Goal: Transaction & Acquisition: Purchase product/service

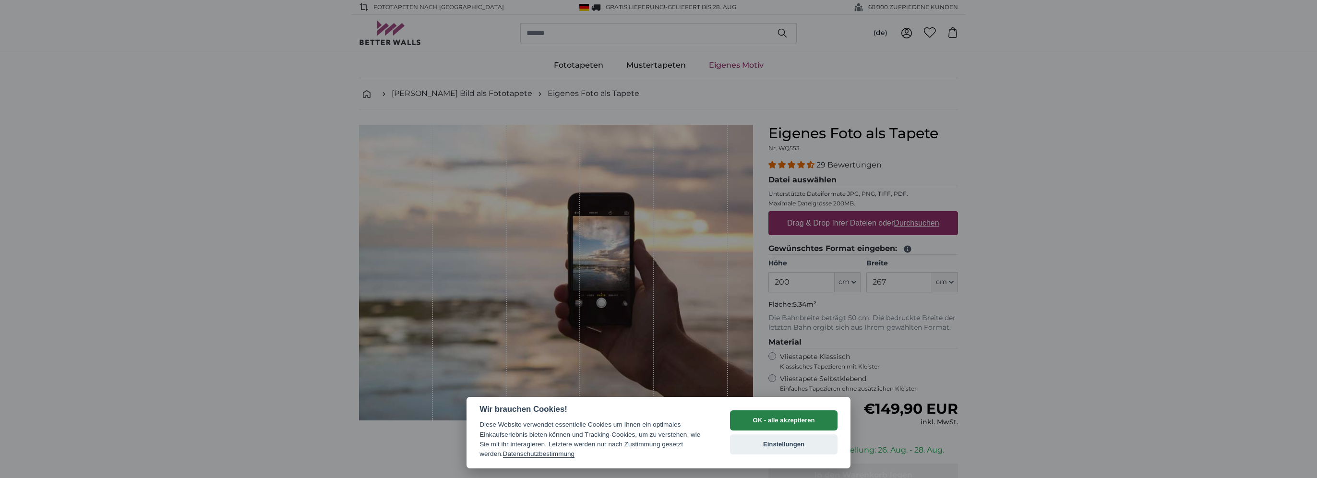
click at [777, 424] on button "OK - alle akzeptieren" at bounding box center [784, 420] width 108 height 20
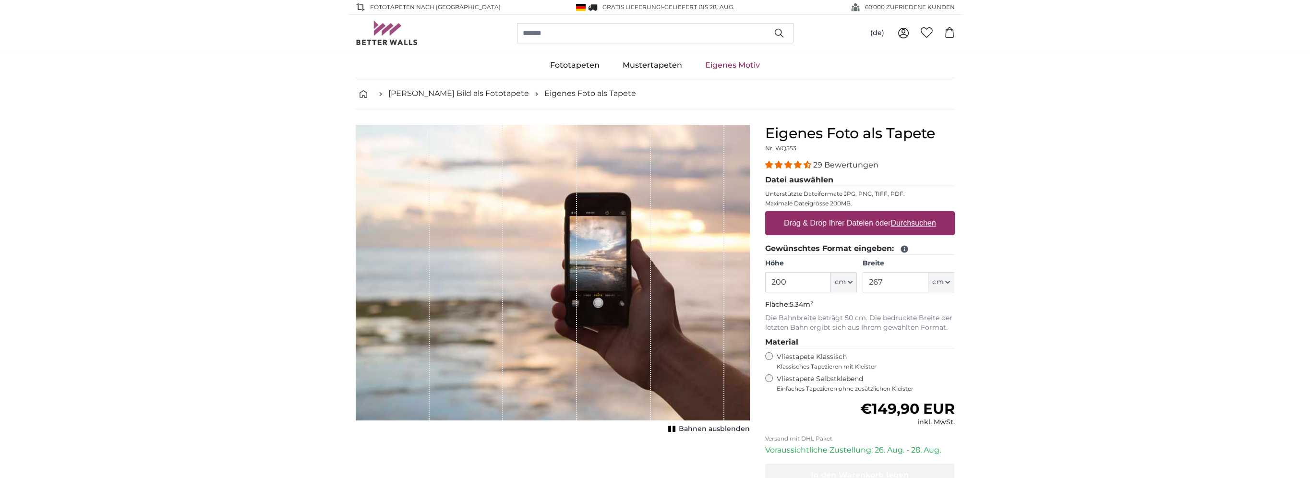
click at [912, 221] on u "Durchsuchen" at bounding box center [912, 223] width 45 height 8
click at [912, 214] on input "Drag & Drop Ihrer Dateien oder Durchsuchen" at bounding box center [860, 212] width 190 height 3
type input "**********"
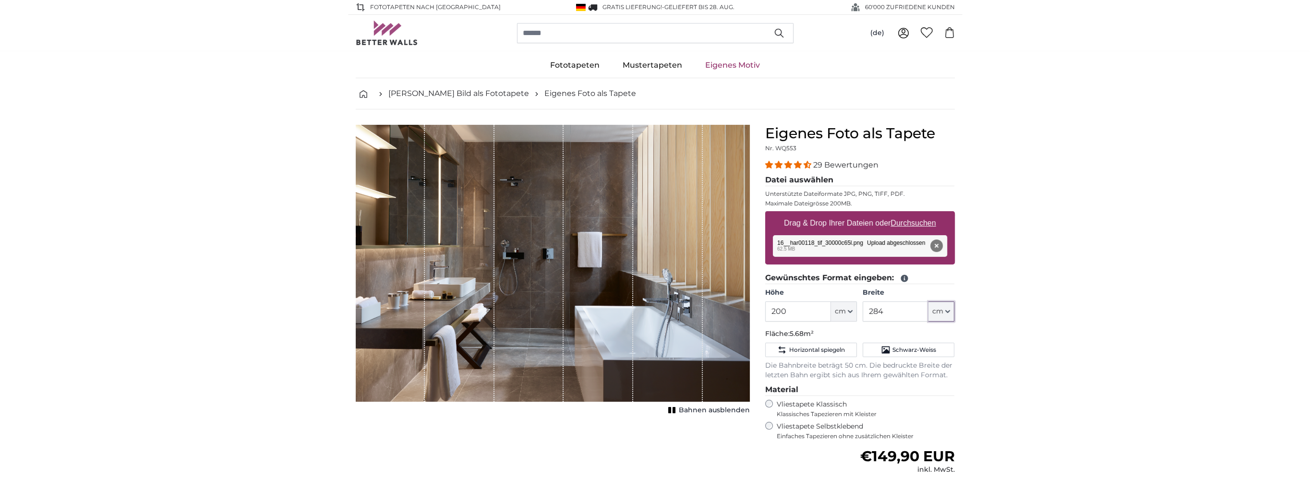
click at [940, 311] on span "cm" at bounding box center [937, 312] width 11 height 10
click at [939, 311] on span "cm" at bounding box center [937, 312] width 11 height 10
click at [904, 311] on input "284" at bounding box center [895, 311] width 66 height 20
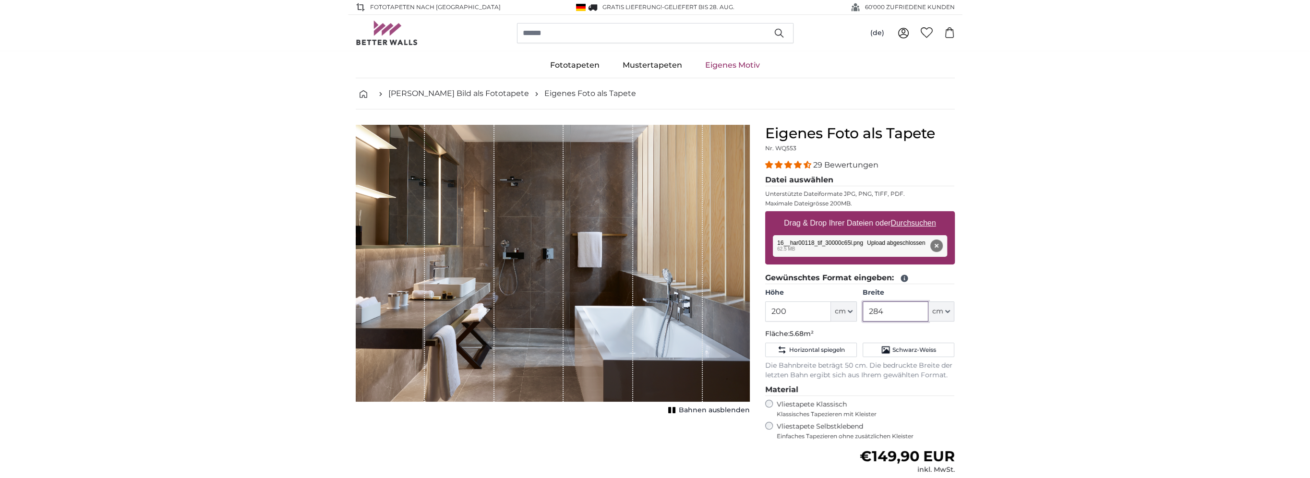
drag, startPoint x: 904, startPoint y: 311, endPoint x: 806, endPoint y: 314, distance: 98.5
click at [804, 313] on div "Höhe 200 ft cm Centimeter (cm) Inches (inch) Feet (ft. in.) Breite 284 ft cm Ce…" at bounding box center [860, 305] width 190 height 34
type input "2"
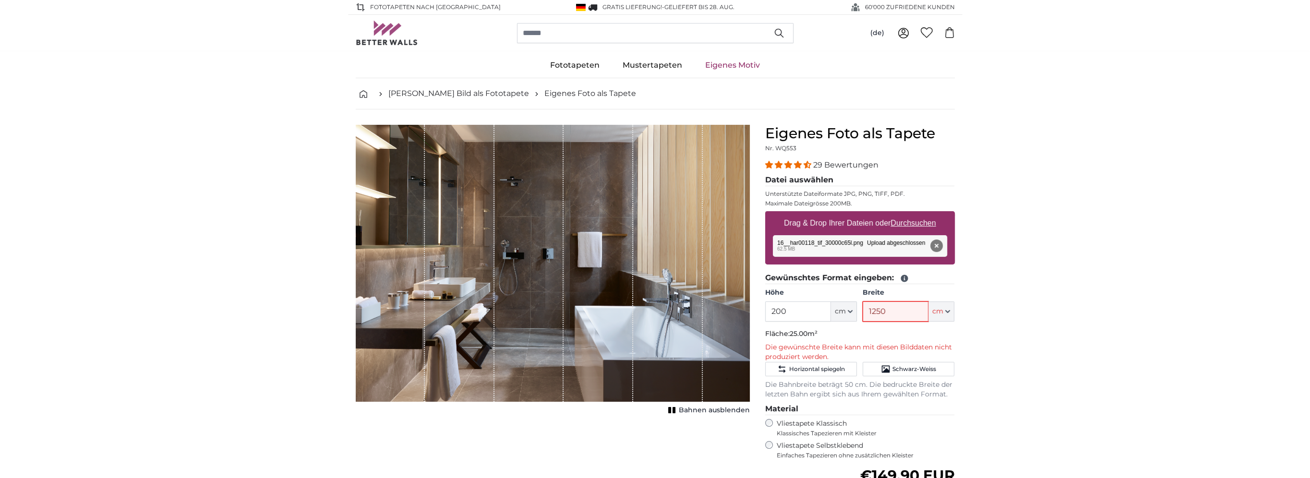
type input "1250"
click at [802, 311] on input "200" at bounding box center [798, 311] width 66 height 20
drag, startPoint x: 803, startPoint y: 311, endPoint x: 698, endPoint y: 310, distance: 105.1
click at [698, 310] on product-detail "Abbrechen Bild zuschneiden Bahnen ausblenden Eigenes Foto als Tapete Nr. WQ553 …" at bounding box center [655, 366] width 614 height 514
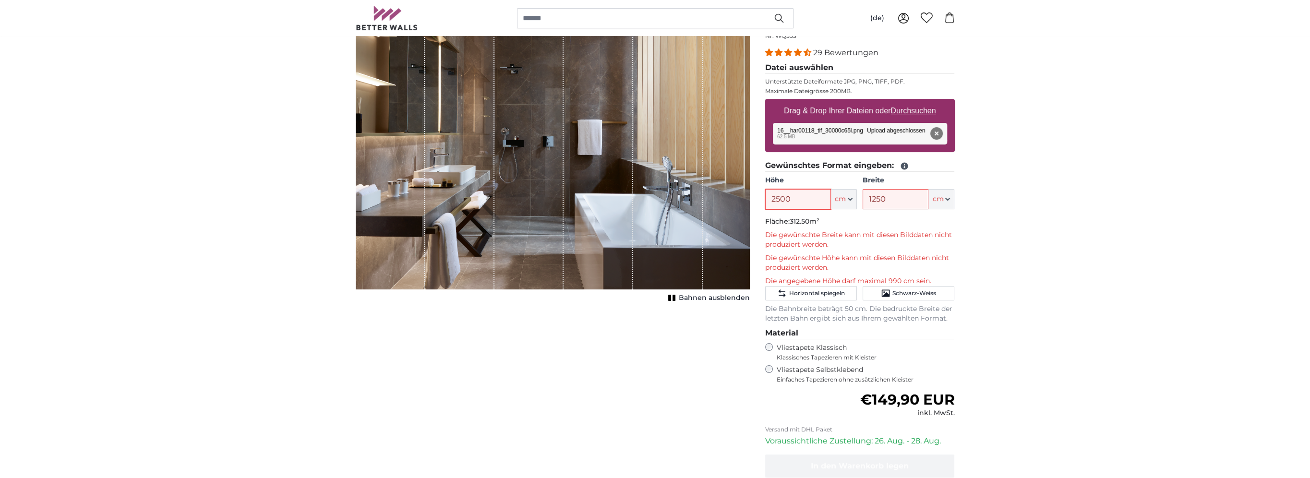
scroll to position [144, 0]
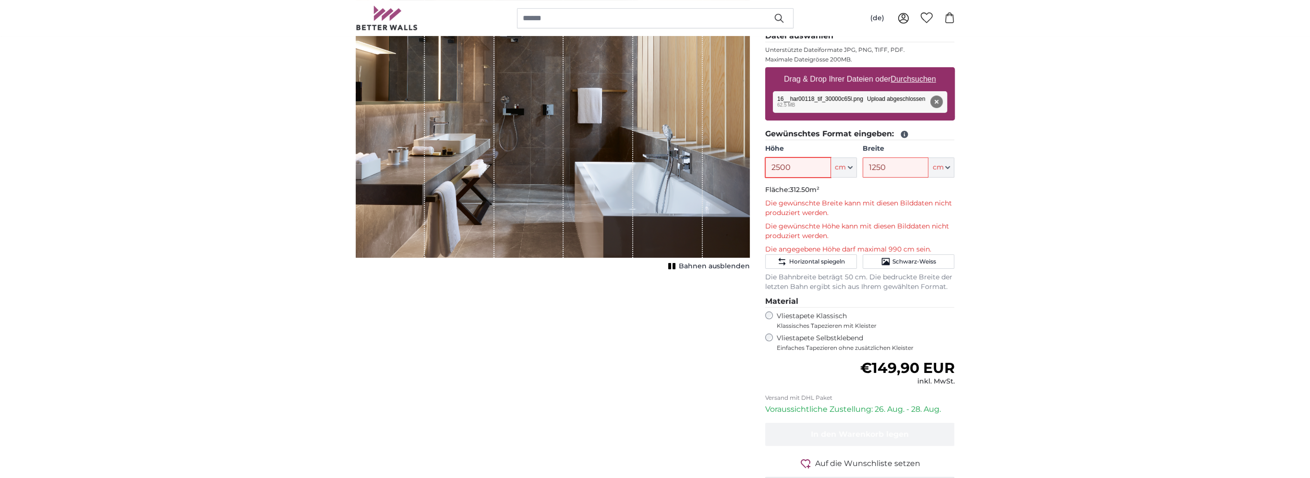
type input "2500"
click at [852, 340] on label "Vliestapete Selbstklebend Einfaches Tapezieren ohne zusätzlichen Kleister" at bounding box center [866, 343] width 178 height 18
